Goal: Task Accomplishment & Management: Manage account settings

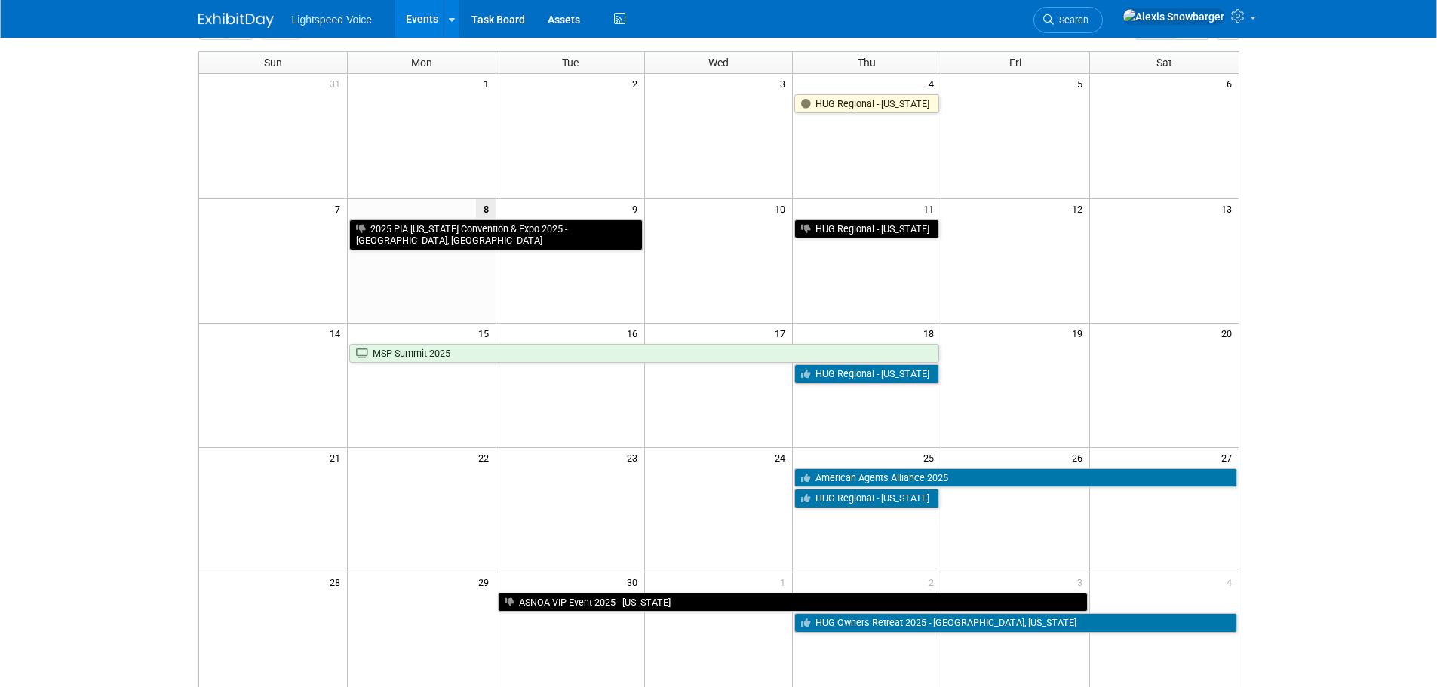
scroll to position [302, 0]
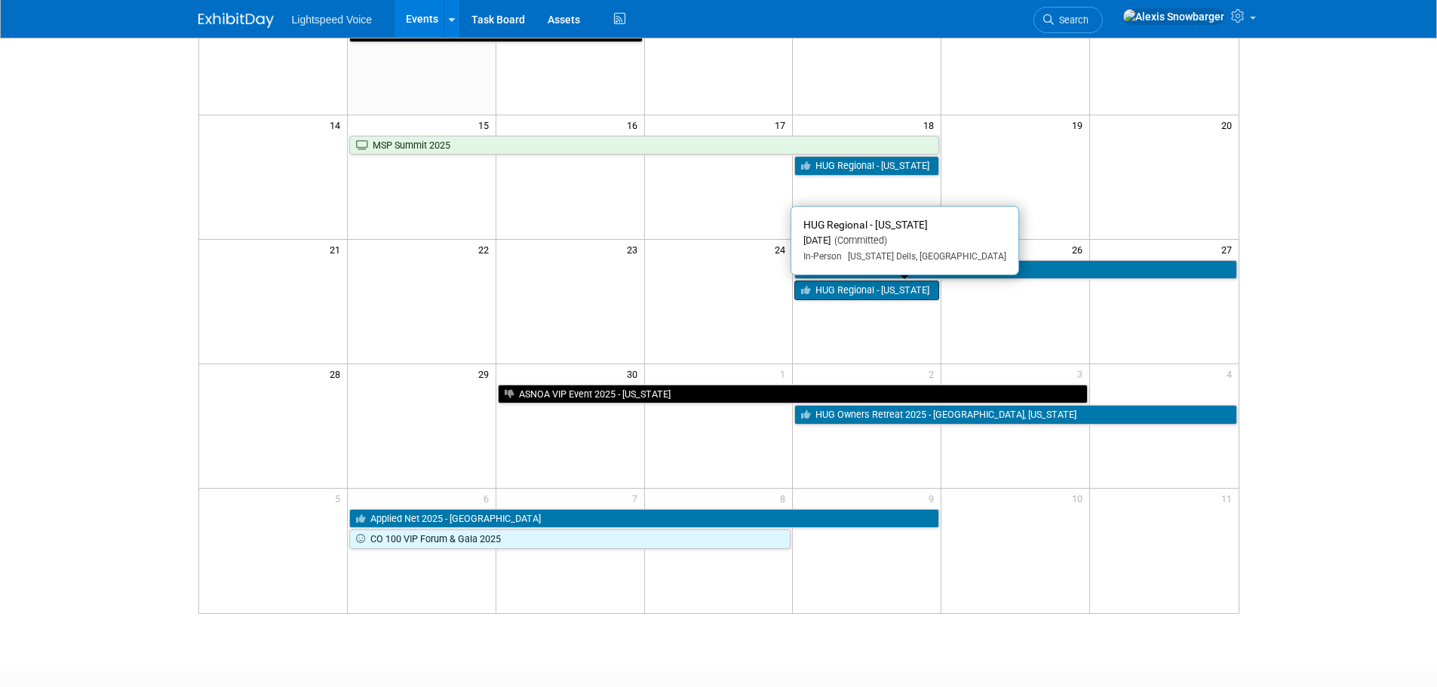
click at [843, 294] on link "HUG Regional - [US_STATE]" at bounding box center [867, 291] width 145 height 20
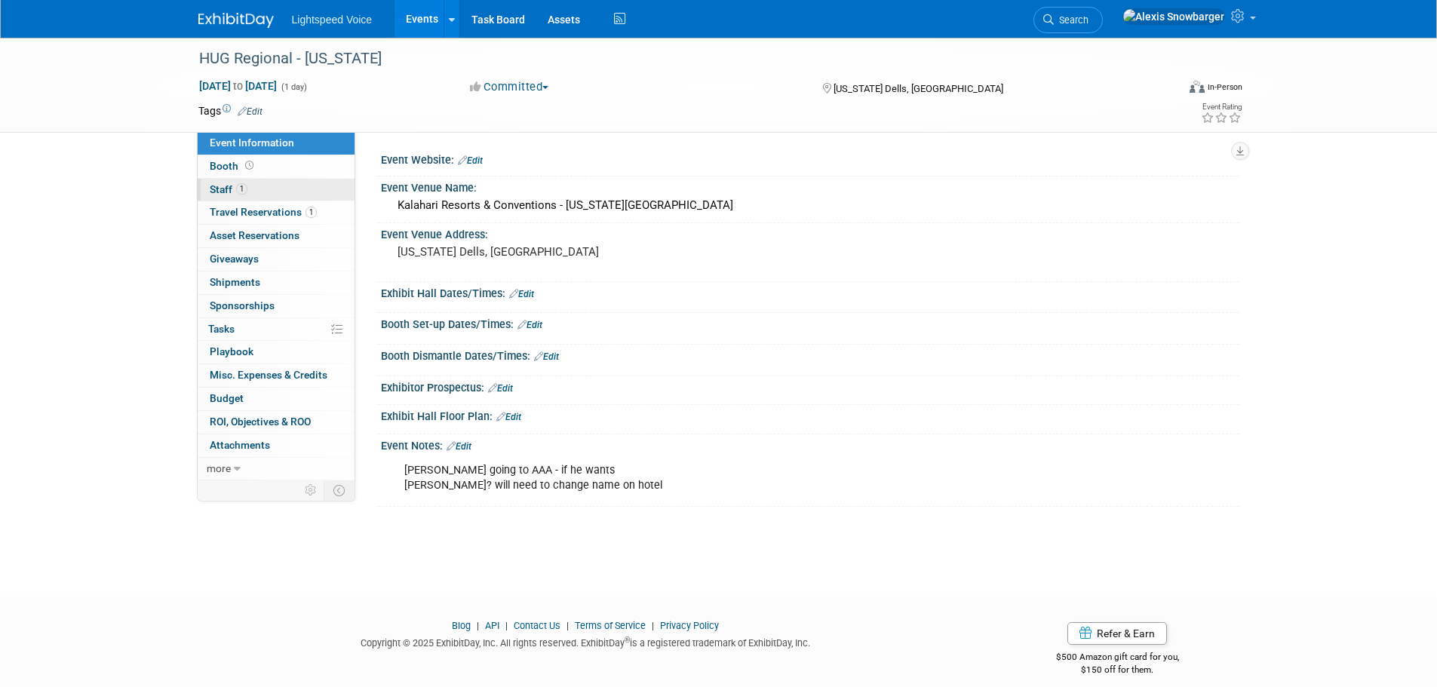
click at [250, 189] on link "1 Staff 1" at bounding box center [276, 190] width 157 height 23
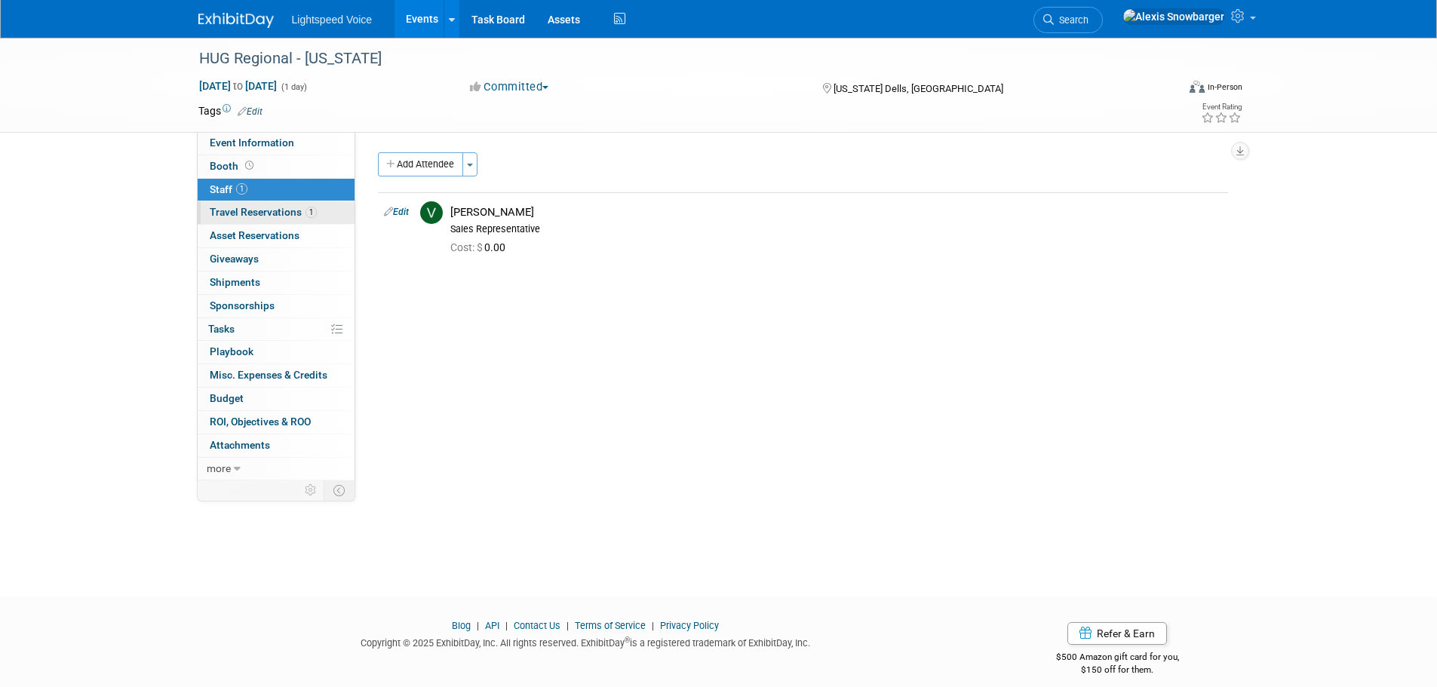
click at [255, 214] on span "Travel Reservations 1" at bounding box center [263, 212] width 107 height 12
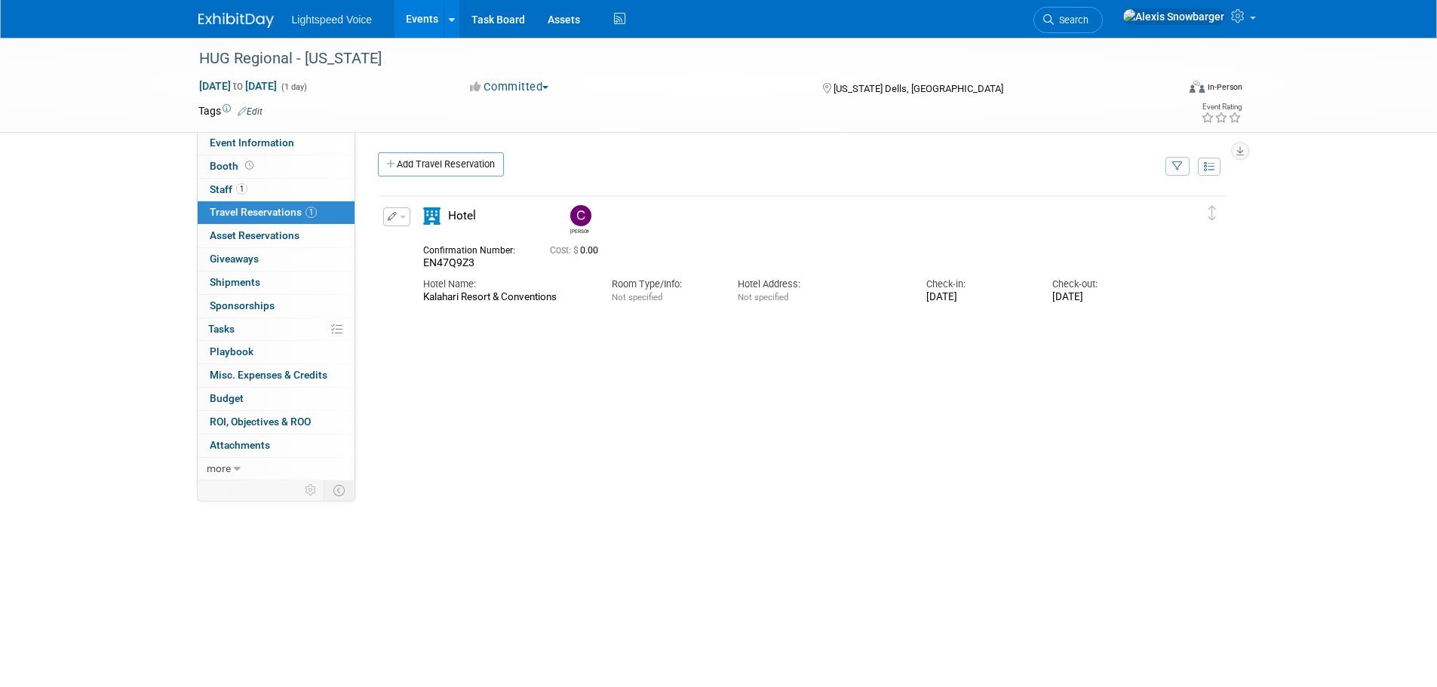
click at [400, 217] on span "button" at bounding box center [403, 217] width 6 height 3
click at [435, 246] on button "Edit Reservation" at bounding box center [448, 243] width 128 height 22
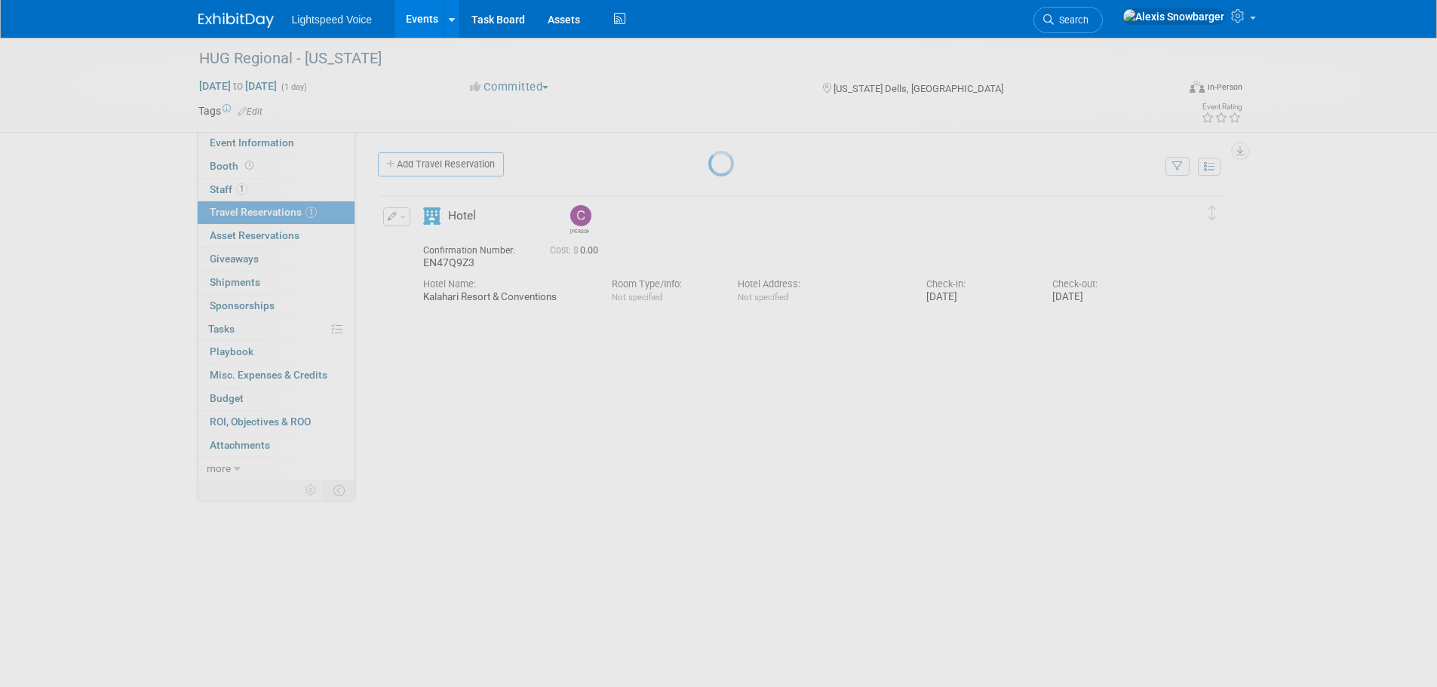
select select "ab79a20d-082c-4de5-bafa-52769306ab92"
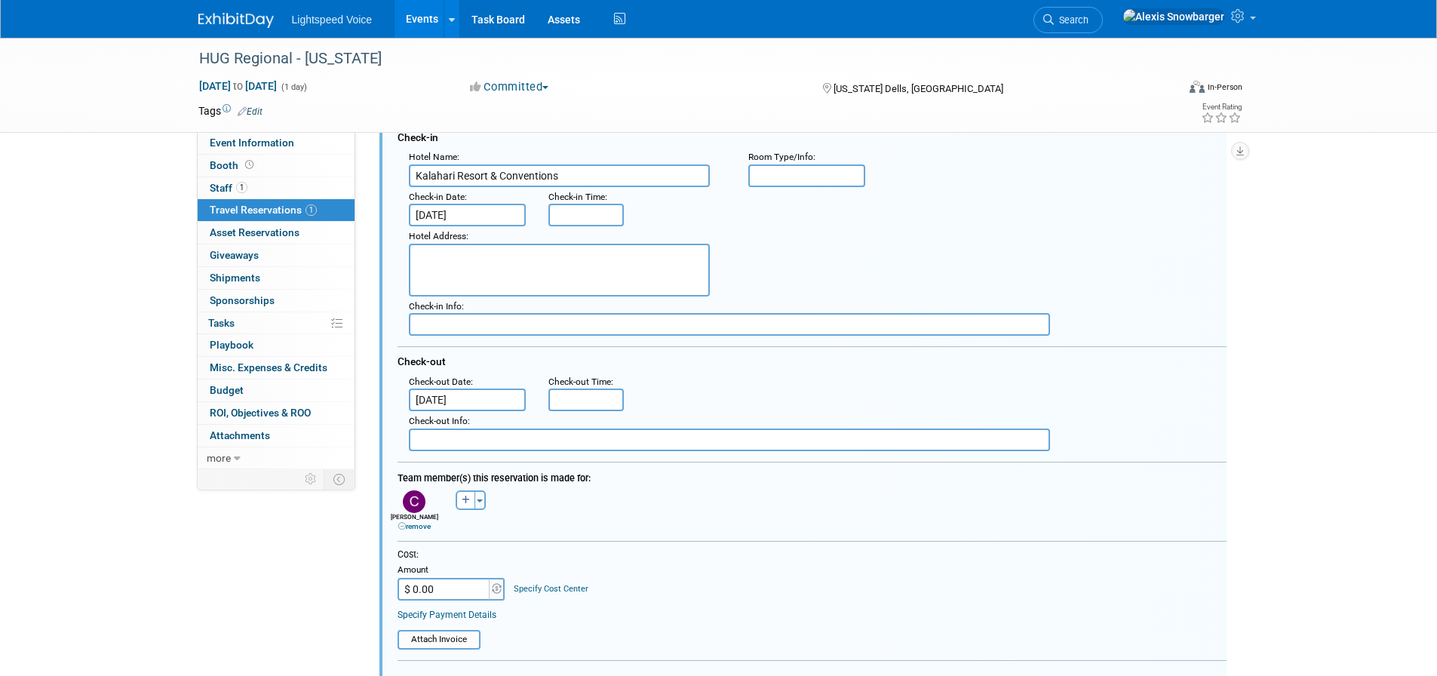
scroll to position [177, 0]
drag, startPoint x: 420, startPoint y: 526, endPoint x: 441, endPoint y: 517, distance: 22.3
click at [420, 526] on link "remove" at bounding box center [414, 525] width 32 height 8
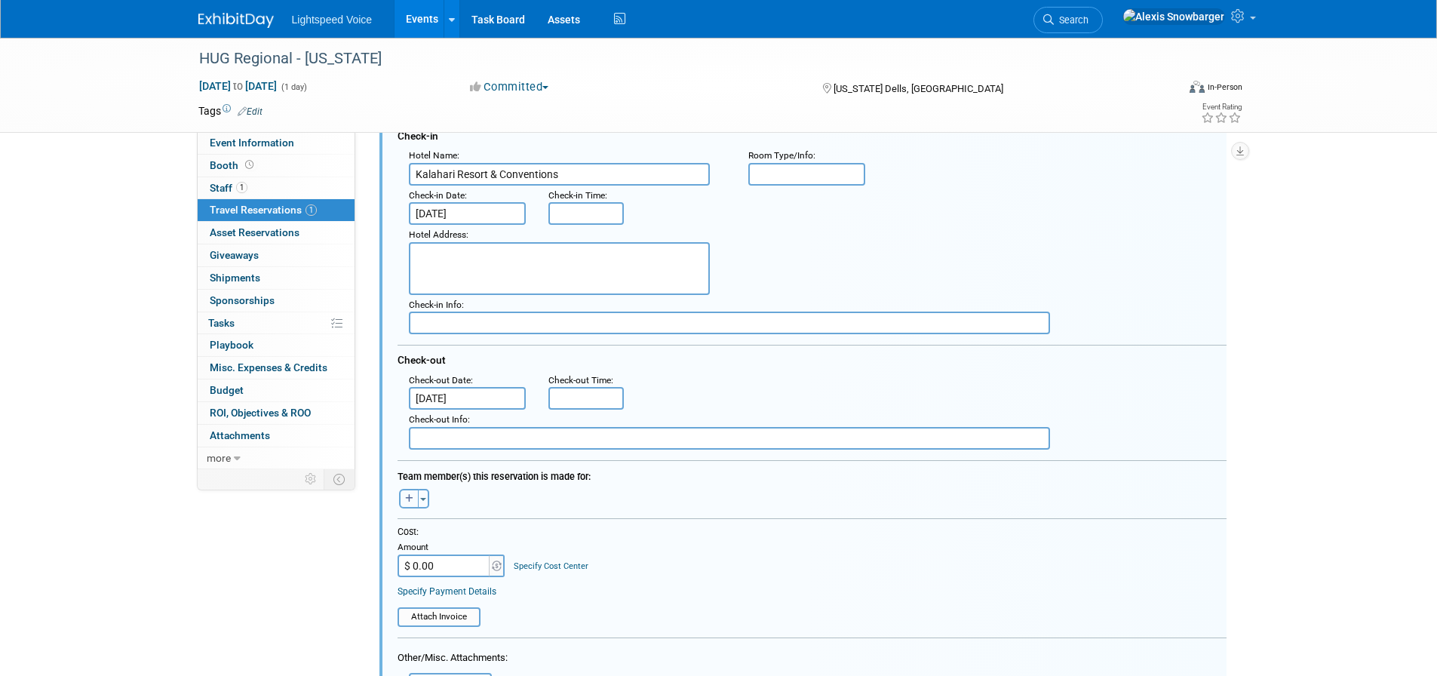
click at [413, 500] on icon "button" at bounding box center [409, 498] width 8 height 9
select select
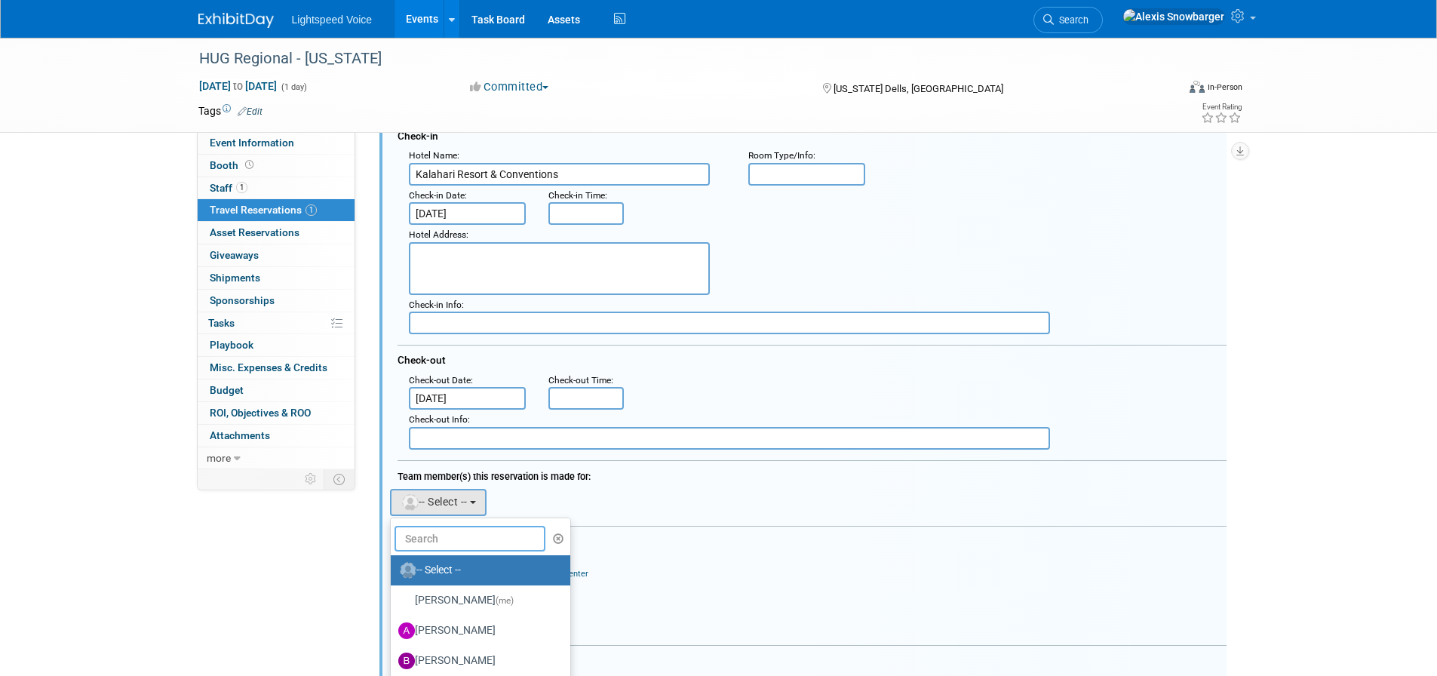
click at [439, 540] on input "text" at bounding box center [470, 539] width 151 height 26
type input "b"
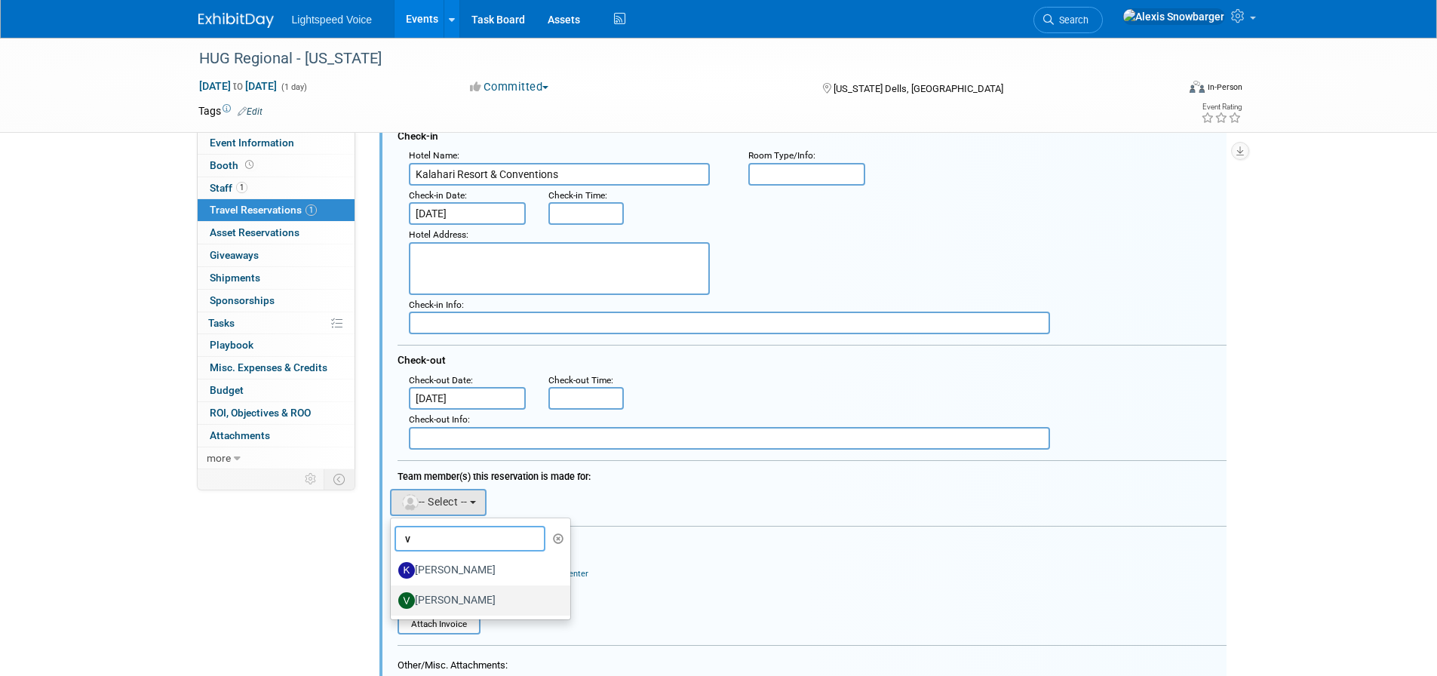
type input "v"
click at [495, 597] on label "Veronika Perkowski" at bounding box center [477, 601] width 158 height 24
click at [393, 597] on input "Veronika Perkowski" at bounding box center [388, 599] width 10 height 10
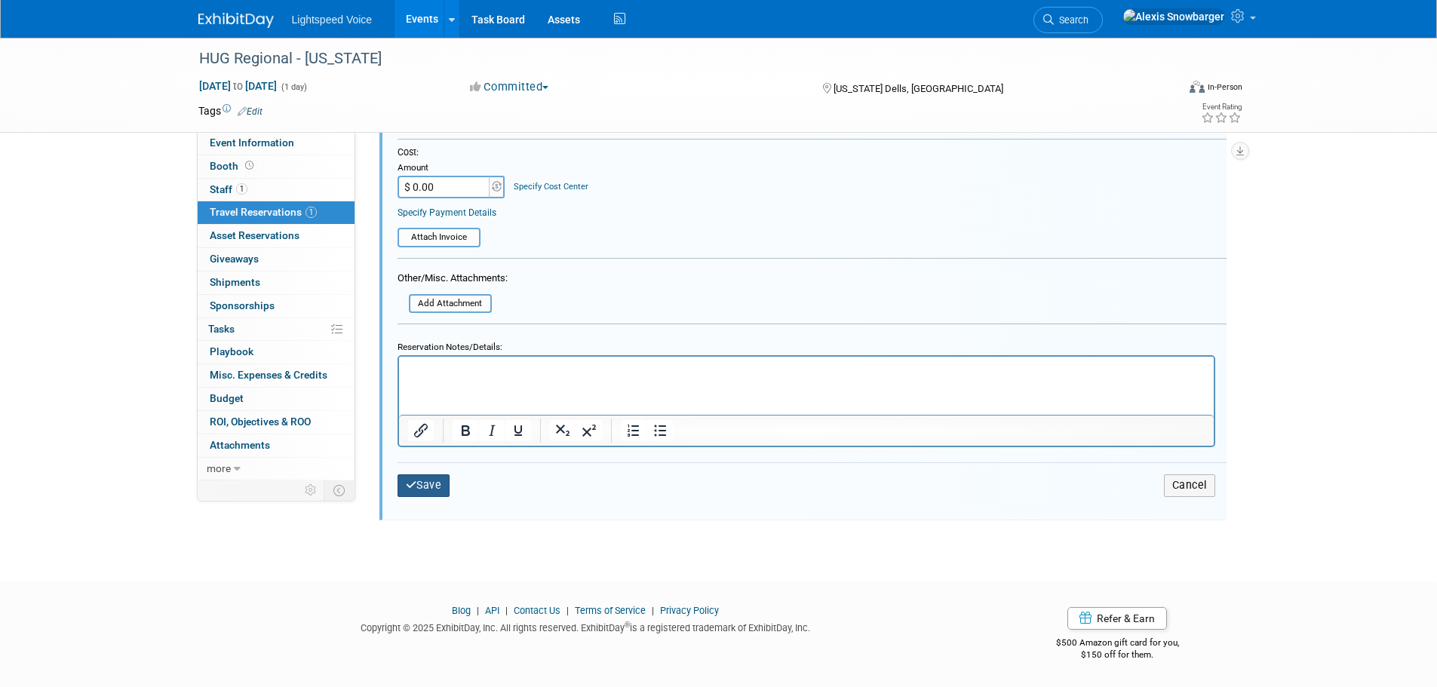
click at [429, 492] on button "Save" at bounding box center [424, 486] width 53 height 22
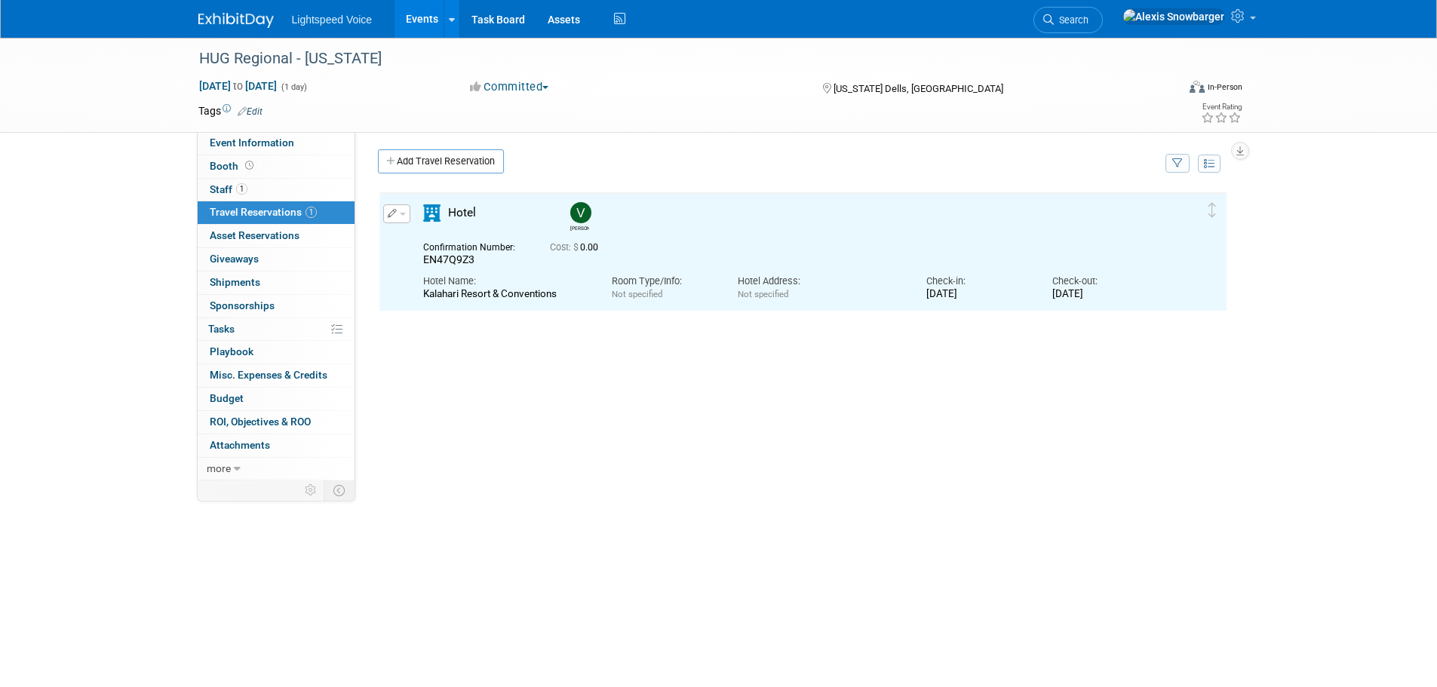
scroll to position [0, 0]
click at [401, 220] on button "button" at bounding box center [396, 217] width 27 height 19
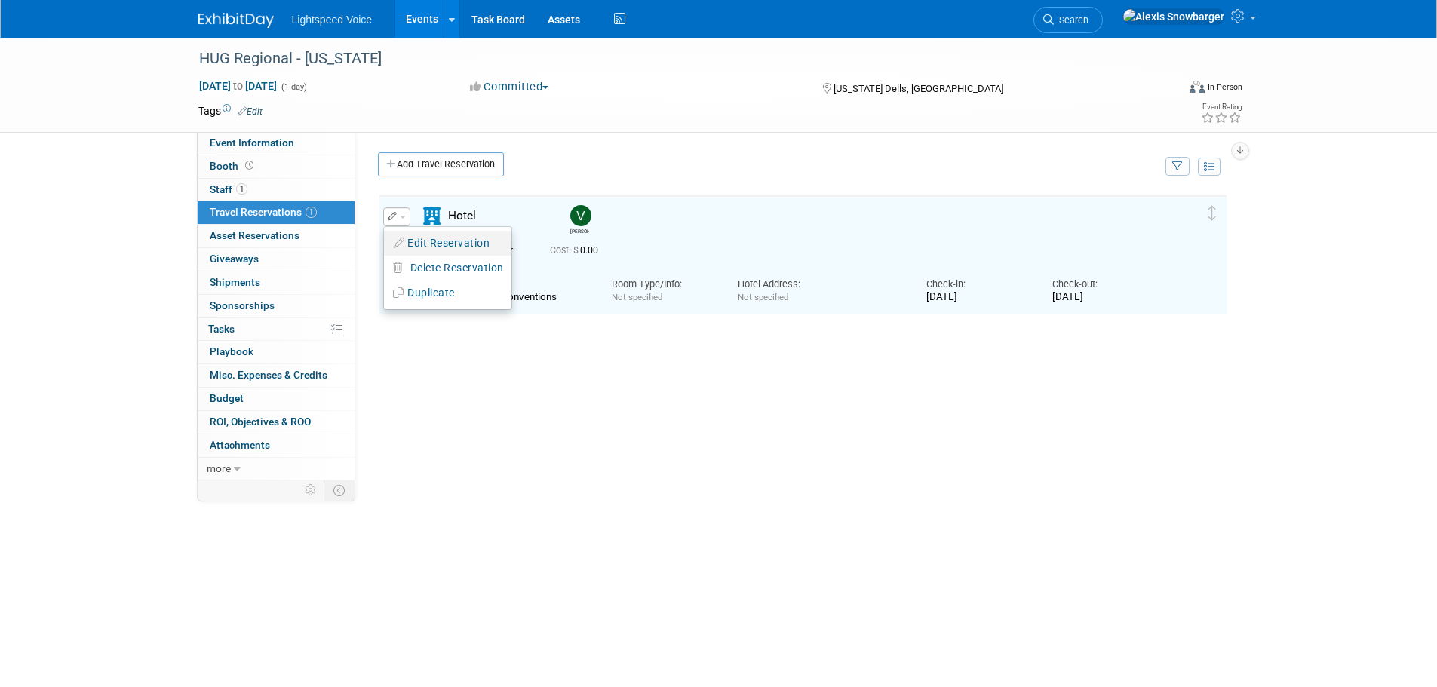
click at [423, 249] on button "Edit Reservation" at bounding box center [448, 243] width 128 height 22
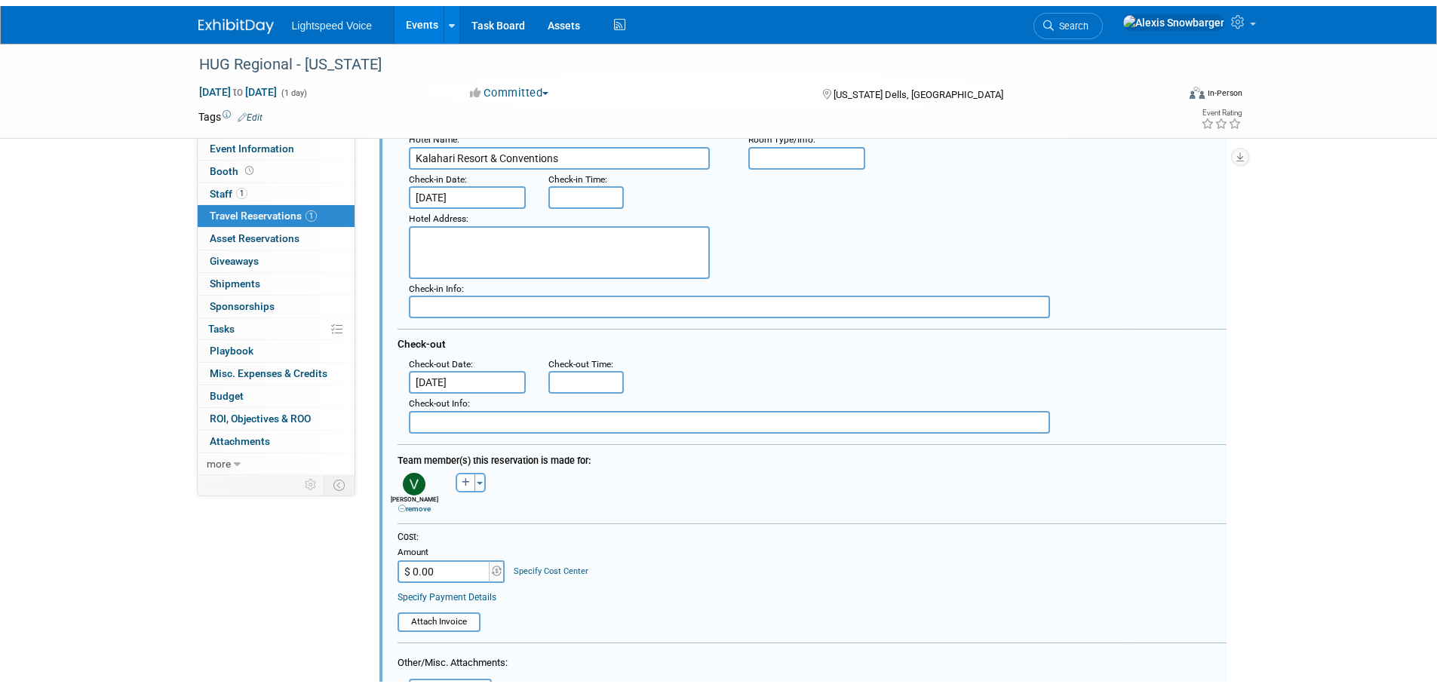
scroll to position [404, 0]
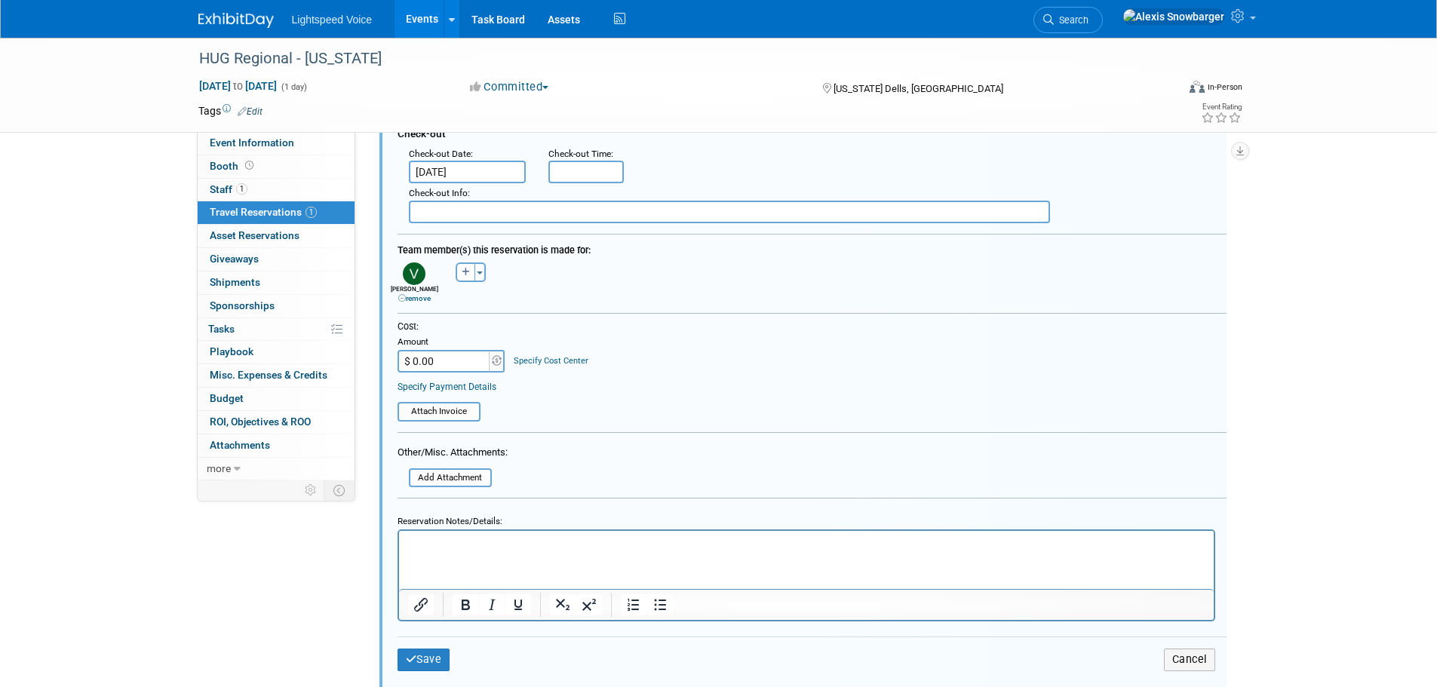
click at [436, 552] on html at bounding box center [805, 541] width 815 height 20
click at [438, 656] on button "Save" at bounding box center [424, 660] width 53 height 22
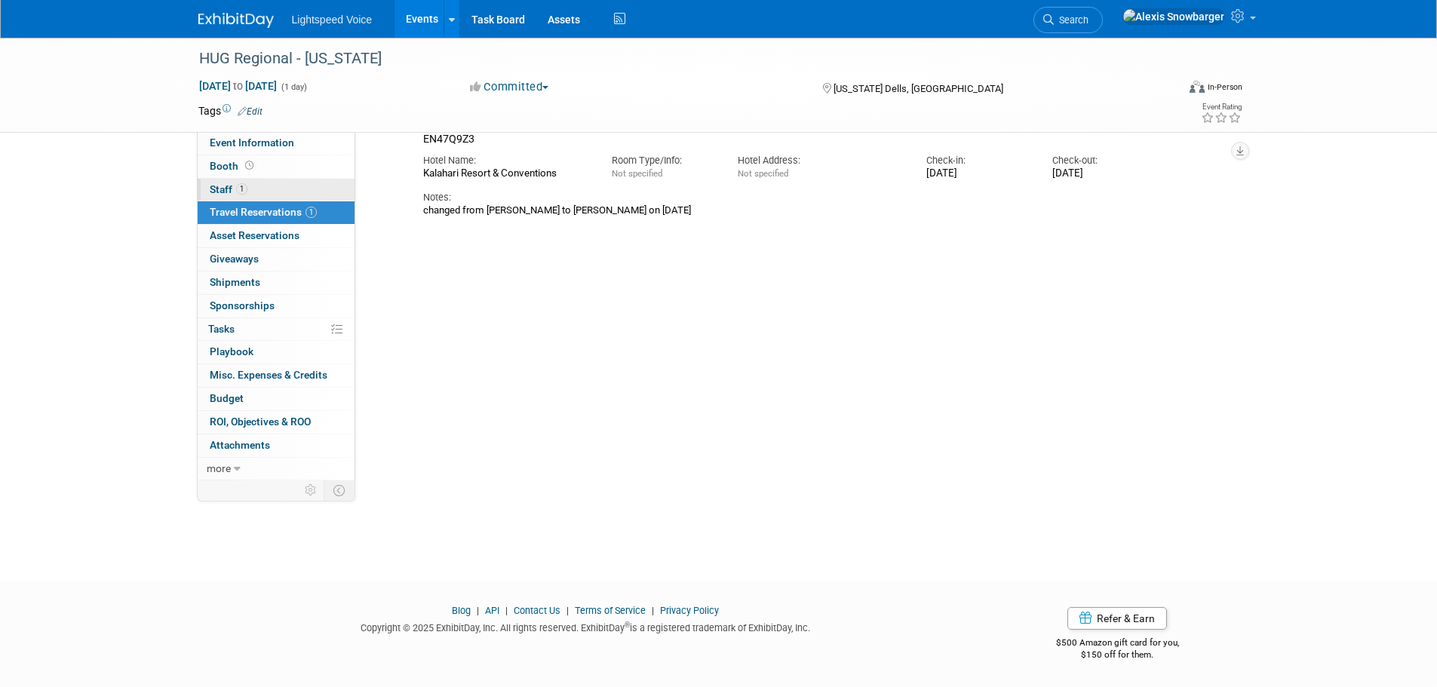
click at [287, 192] on link "1 Staff 1" at bounding box center [276, 190] width 157 height 23
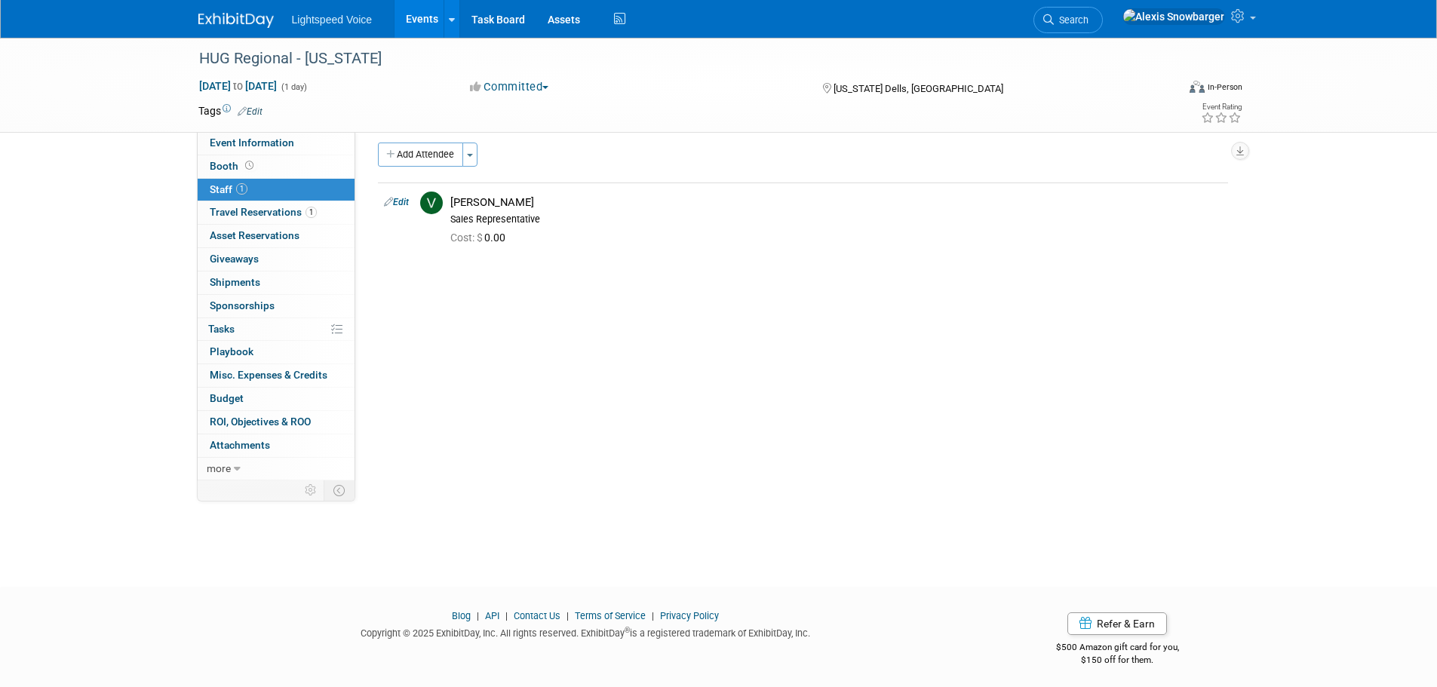
scroll to position [15, 0]
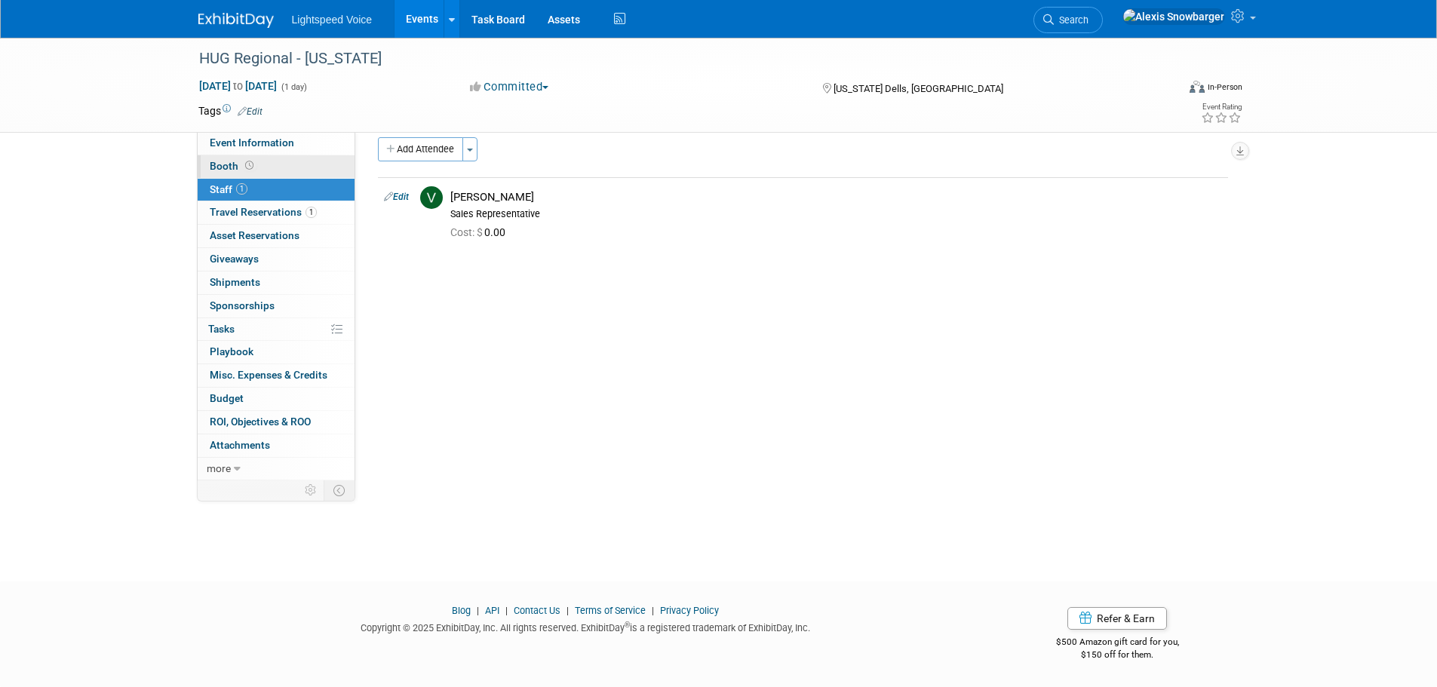
click at [278, 171] on link "Booth" at bounding box center [276, 166] width 157 height 23
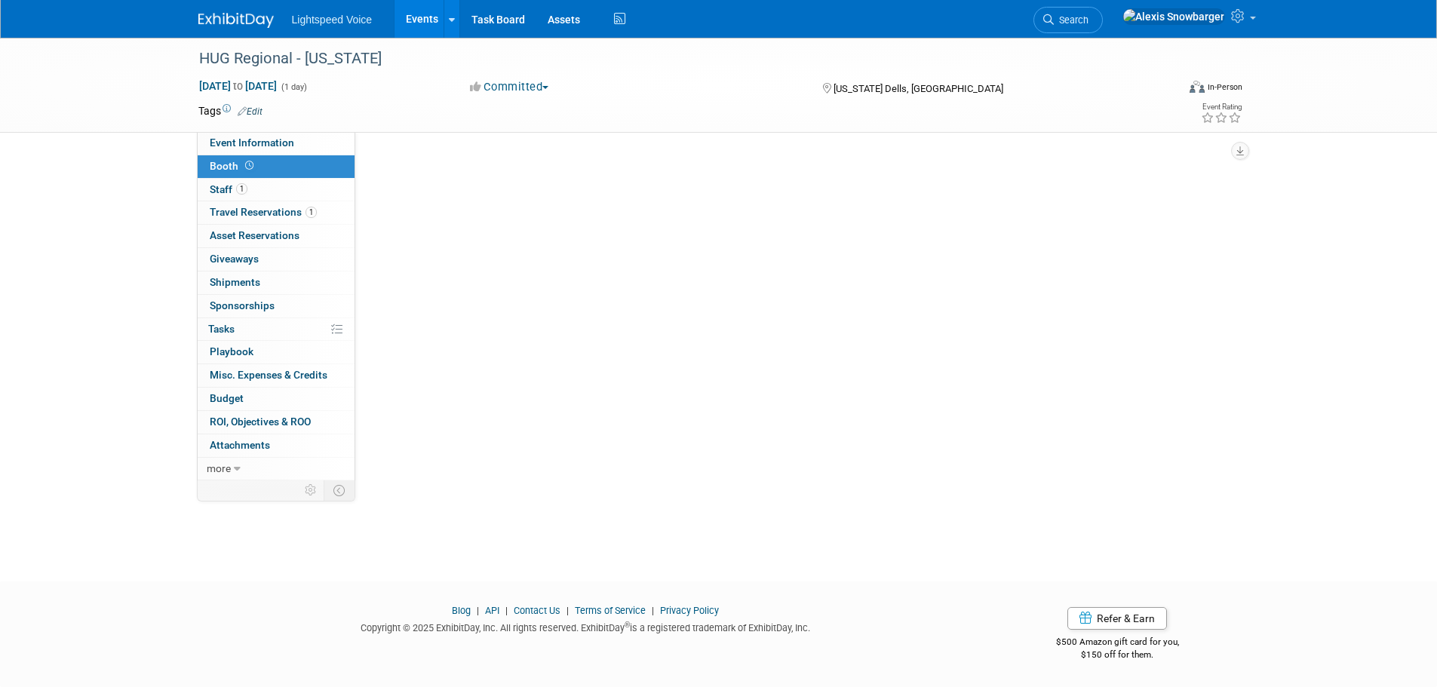
scroll to position [0, 0]
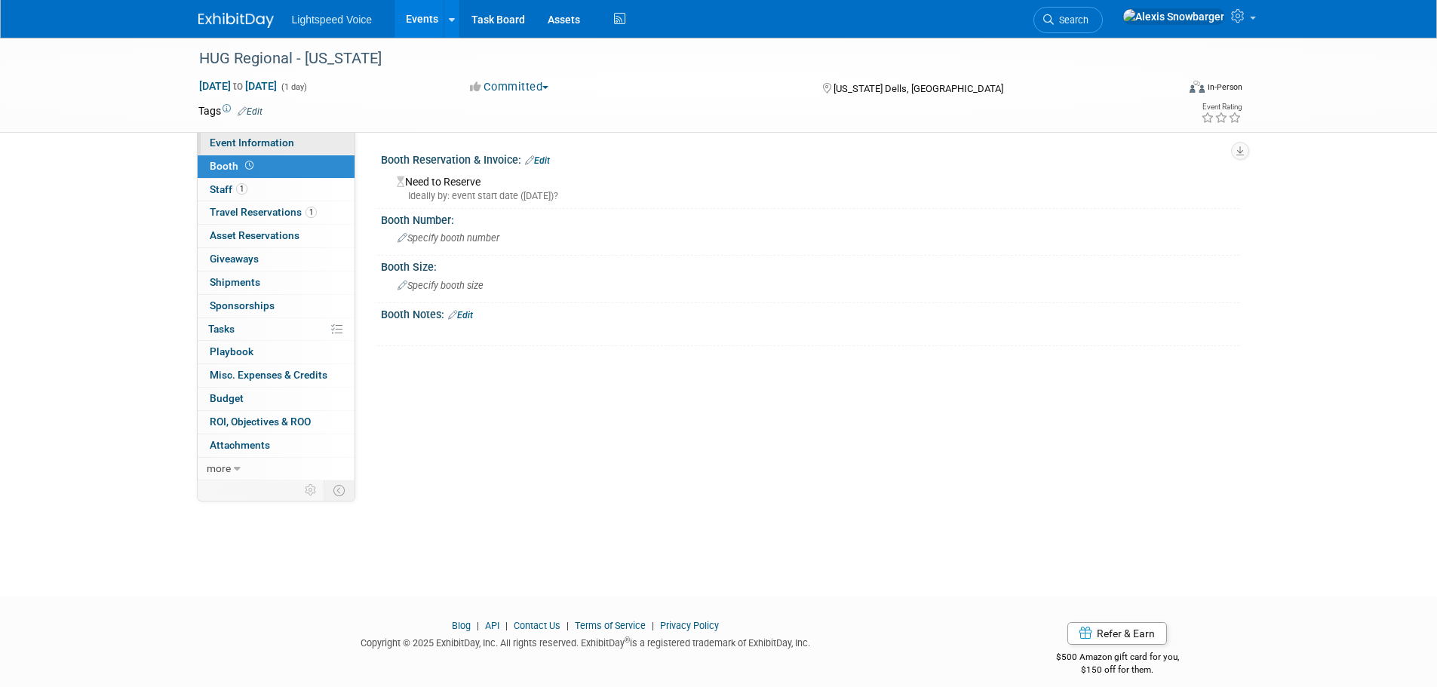
click at [281, 142] on span "Event Information" at bounding box center [252, 143] width 85 height 12
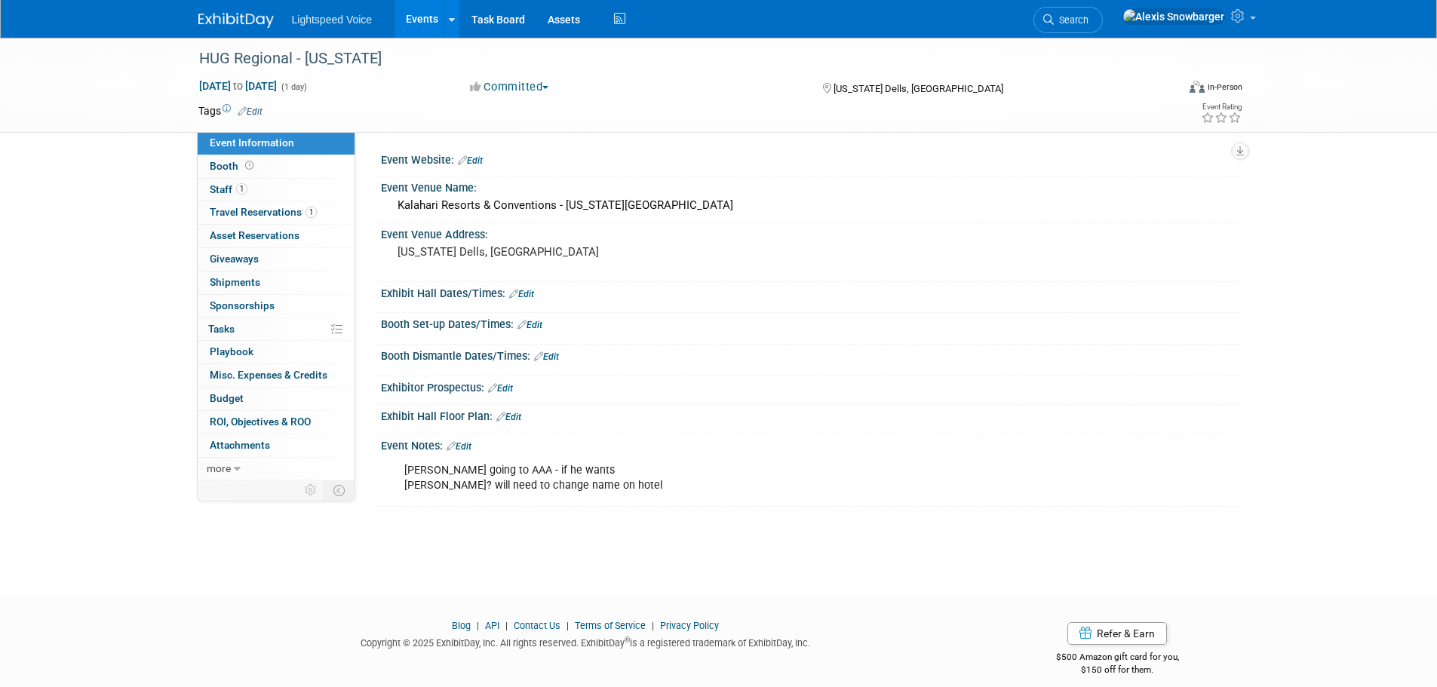
click at [465, 447] on link "Edit" at bounding box center [459, 446] width 25 height 11
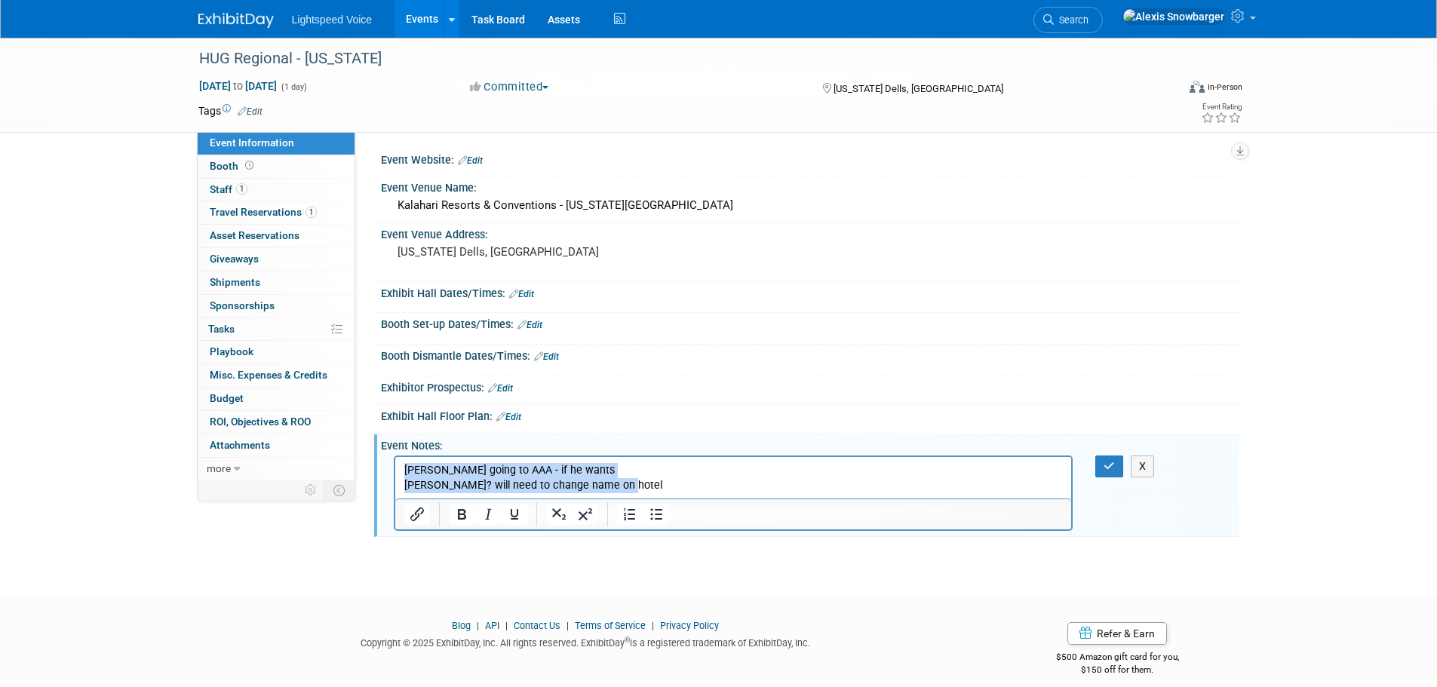
drag, startPoint x: 638, startPoint y: 490, endPoint x: 358, endPoint y: 426, distance: 287.9
click at [395, 457] on html "casey going to AAA - if he wants veronika? will need to change name on hotel" at bounding box center [733, 475] width 677 height 36
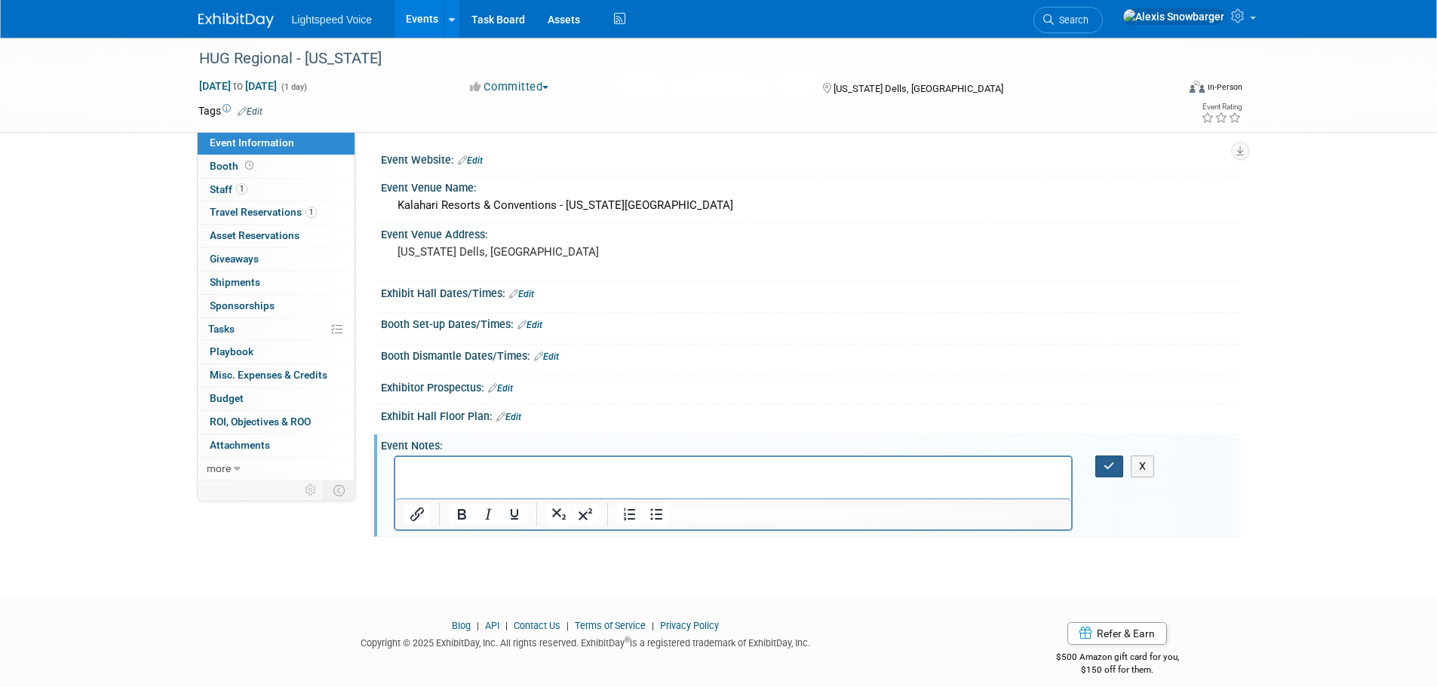
click at [1108, 465] on icon "button" at bounding box center [1109, 466] width 11 height 11
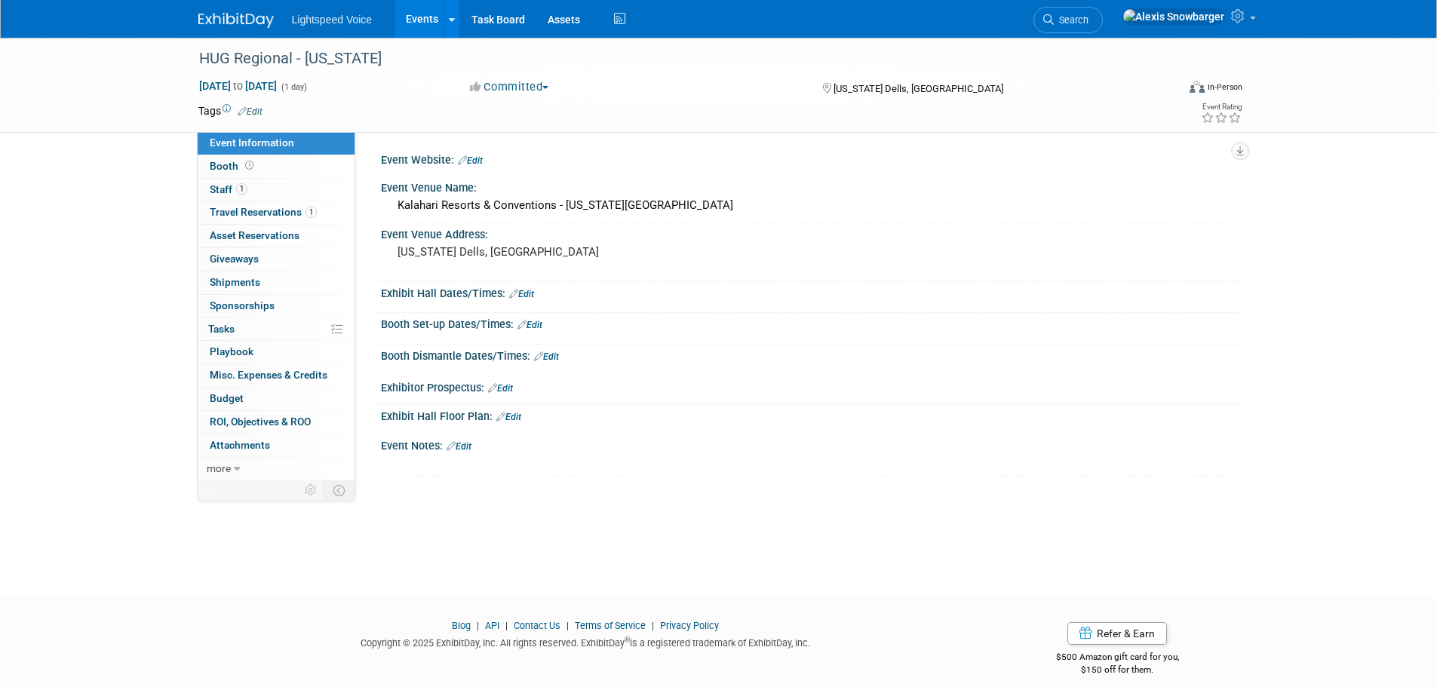
click at [413, 27] on link "Events" at bounding box center [422, 19] width 55 height 38
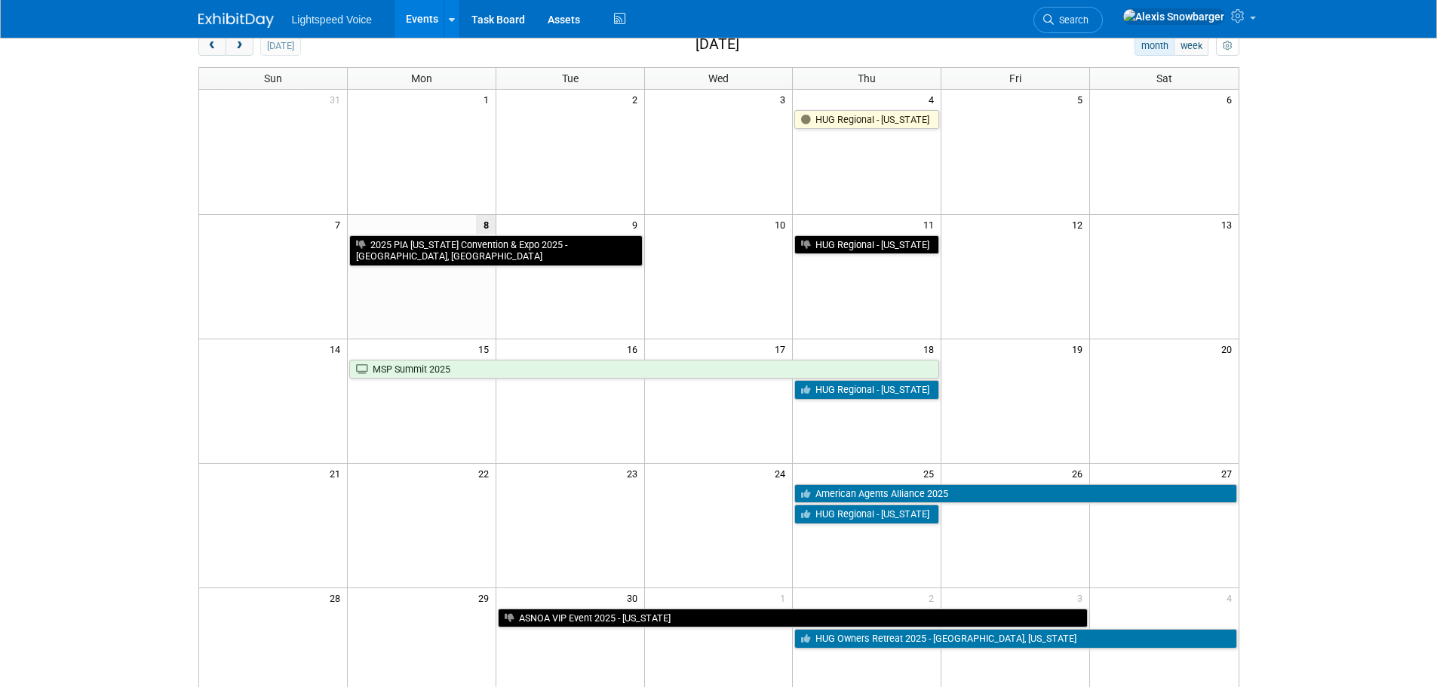
scroll to position [75, 0]
